Goal: Navigation & Orientation: Find specific page/section

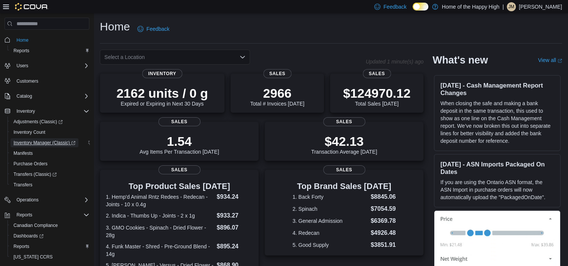
click at [33, 144] on span "Inventory Manager (Classic)" at bounding box center [45, 143] width 62 height 6
